Goal: Task Accomplishment & Management: Use online tool/utility

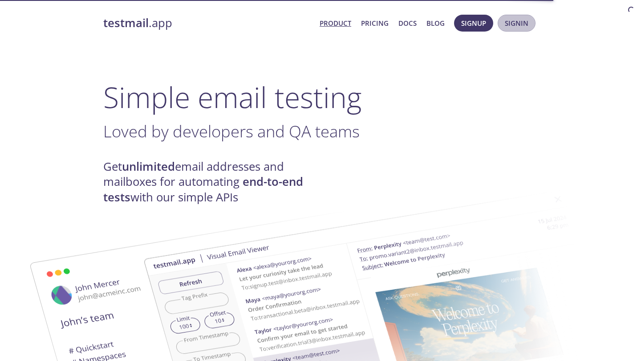
click at [513, 28] on span "Signin" at bounding box center [517, 23] width 24 height 12
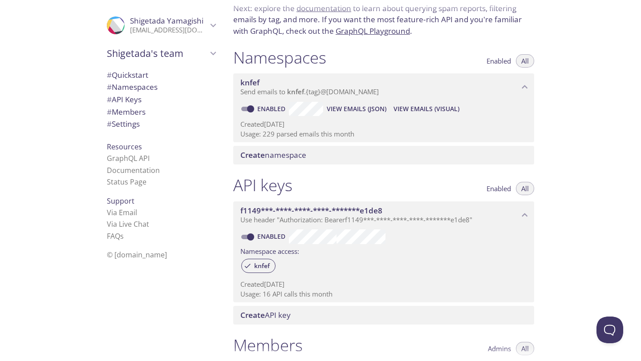
scroll to position [18, 0]
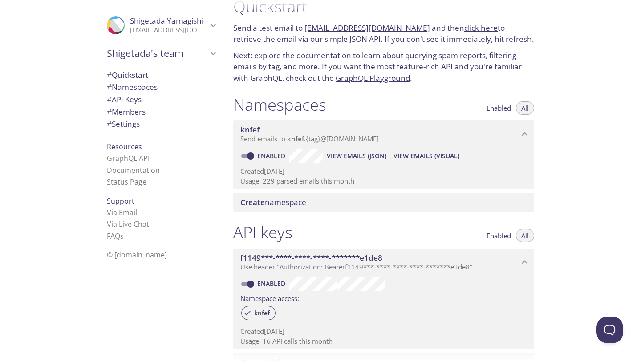
click at [360, 162] on button "View Emails (JSON)" at bounding box center [356, 156] width 67 height 14
click at [370, 154] on span "View Emails (JSON)" at bounding box center [357, 156] width 60 height 11
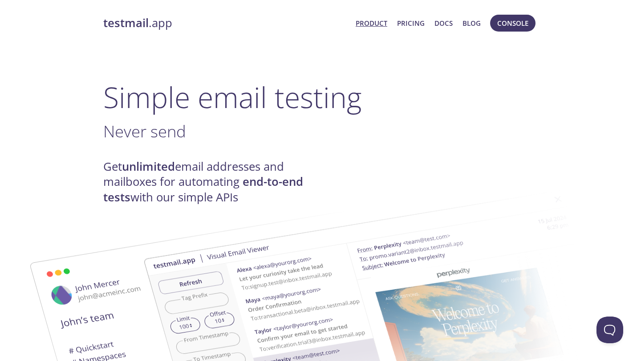
click at [144, 27] on strong "testmail" at bounding box center [125, 23] width 45 height 16
click at [519, 21] on span "Console" at bounding box center [512, 23] width 31 height 12
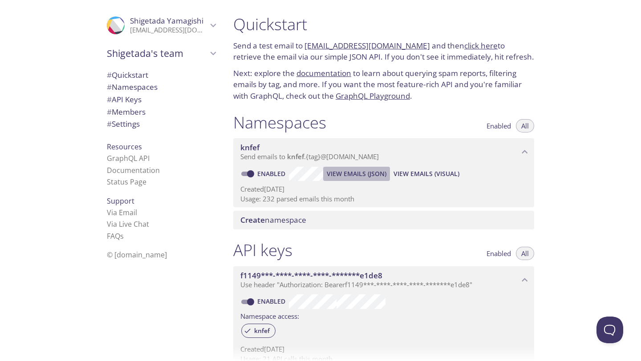
click at [372, 172] on span "View Emails (JSON)" at bounding box center [357, 174] width 60 height 11
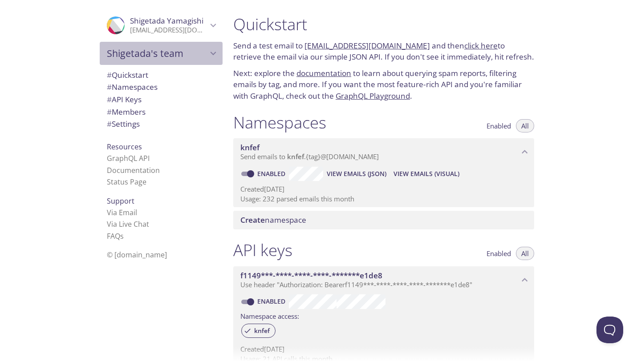
click at [216, 50] on icon "Shigetada's team" at bounding box center [213, 54] width 12 height 12
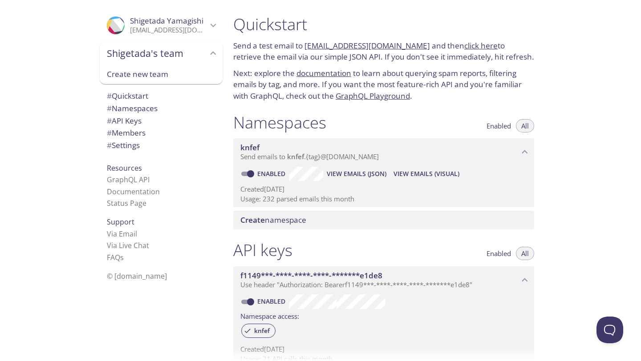
click at [216, 50] on icon "Shigetada's team" at bounding box center [213, 54] width 12 height 12
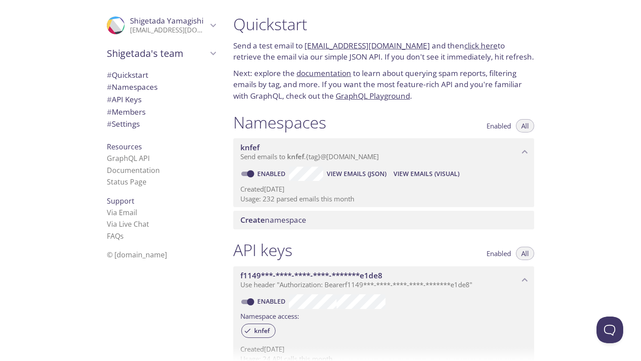
click at [357, 179] on span "View Emails (JSON)" at bounding box center [357, 174] width 60 height 11
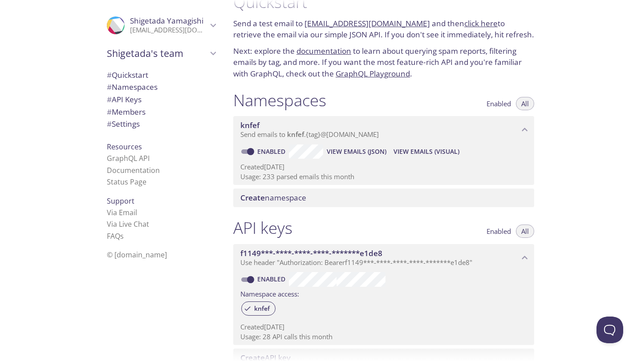
click at [335, 152] on span "View Emails (JSON)" at bounding box center [357, 151] width 60 height 11
